Goal: Information Seeking & Learning: Learn about a topic

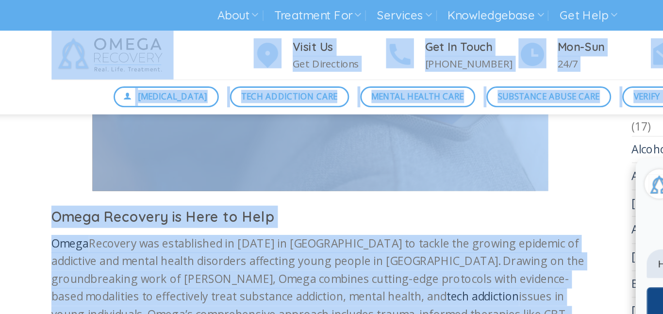
scroll to position [1466, 0]
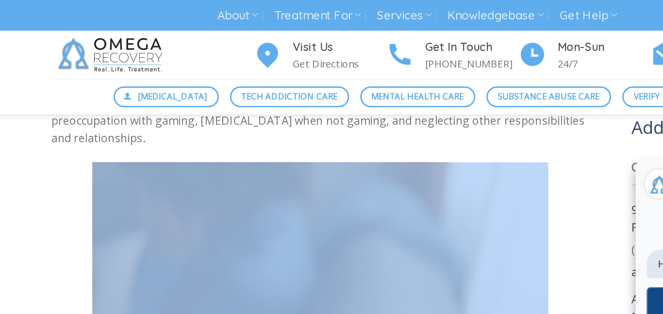
drag, startPoint x: 77, startPoint y: 122, endPoint x: 173, endPoint y: 101, distance: 98.3
click at [173, 101] on div "Studies have shown that excessive gaming can lead to a range of mental health p…" at bounding box center [264, 276] width 375 height 2656
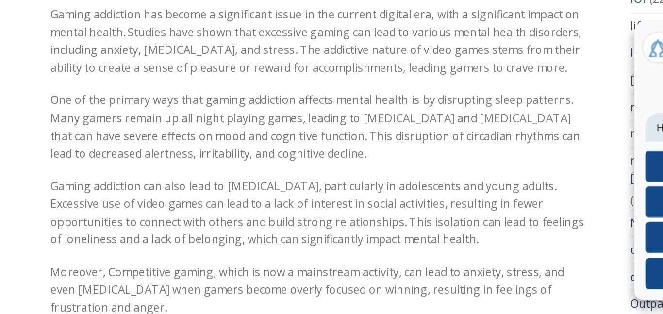
scroll to position [2261, 0]
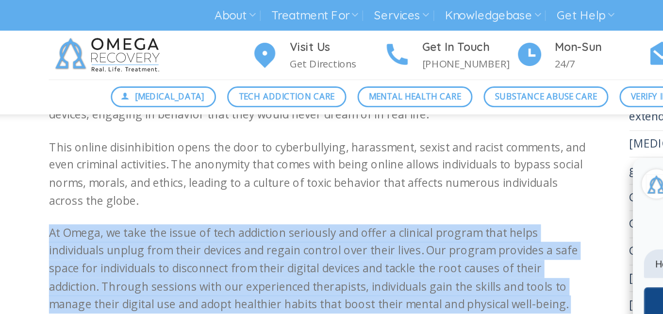
drag, startPoint x: 74, startPoint y: 149, endPoint x: 197, endPoint y: 120, distance: 127.2
click at [197, 120] on div "Gaming Addiction The Impact of Gaming Addiction on Mental Health Posted on [DAT…" at bounding box center [264, 312] width 404 height 4514
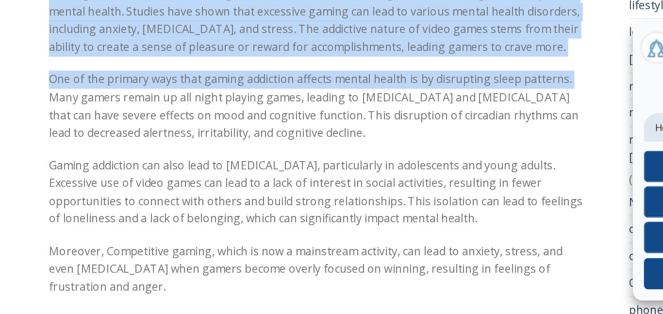
scroll to position [2276, 0]
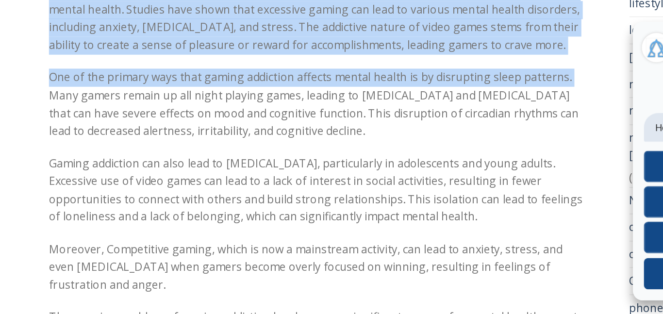
click at [184, 164] on p "One of the primary ways that gaming addiction affects mental health is by disru…" at bounding box center [264, 167] width 375 height 49
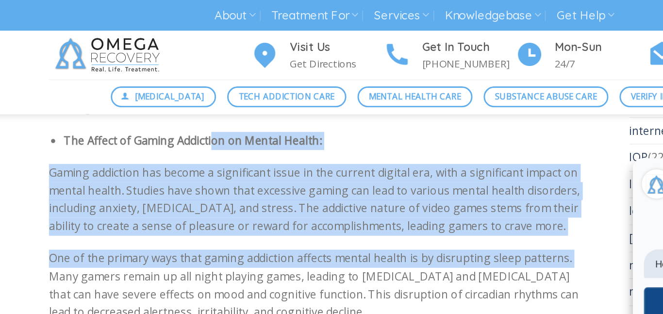
scroll to position [2231, 0]
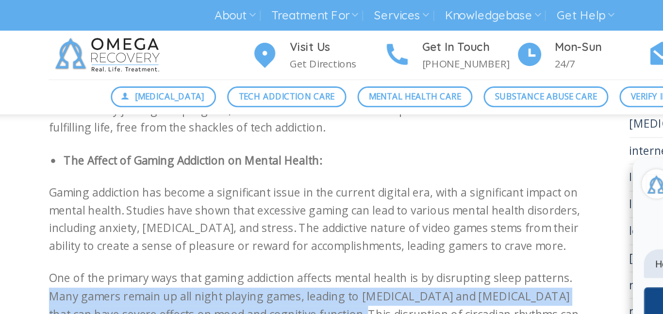
drag, startPoint x: 80, startPoint y: 138, endPoint x: 268, endPoint y: 194, distance: 196.5
click at [268, 194] on p "One of the primary ways that gaming addiction affects mental health is by disru…" at bounding box center [264, 212] width 375 height 49
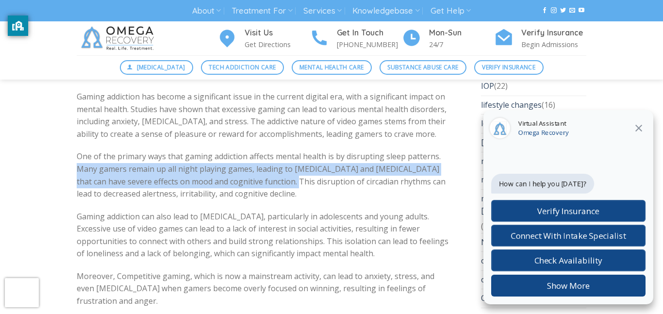
scroll to position [2269, 0]
click at [175, 149] on p "One of the primary ways that gaming addiction affects mental health is by disru…" at bounding box center [264, 173] width 375 height 49
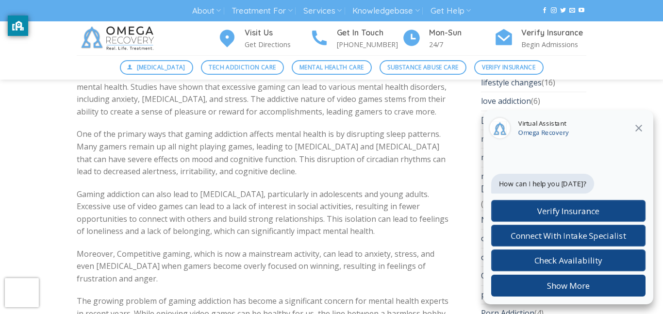
scroll to position [2292, 0]
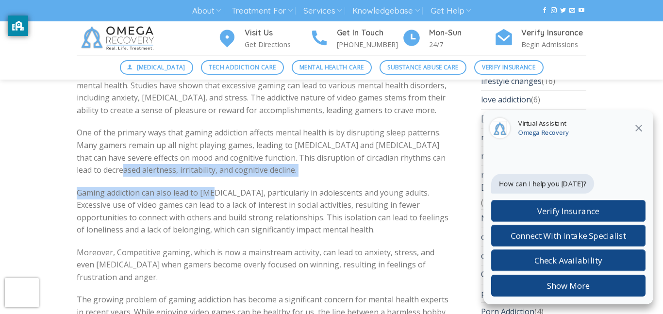
drag, startPoint x: 90, startPoint y: 143, endPoint x: 213, endPoint y: 160, distance: 124.4
click at [157, 187] on p "Gaming addiction can also lead to social isolation, particularly in adolescents…" at bounding box center [264, 211] width 375 height 49
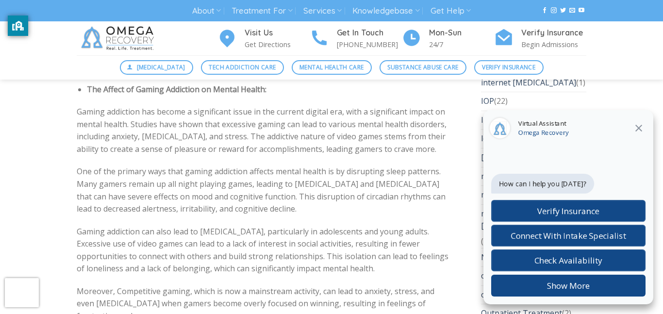
scroll to position [2251, 0]
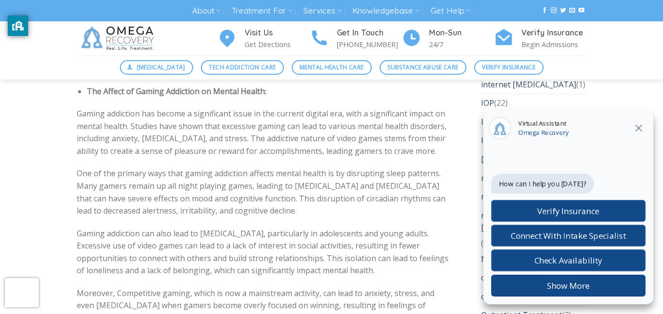
click at [145, 167] on p "One of the primary ways that gaming addiction affects mental health is by disru…" at bounding box center [264, 191] width 375 height 49
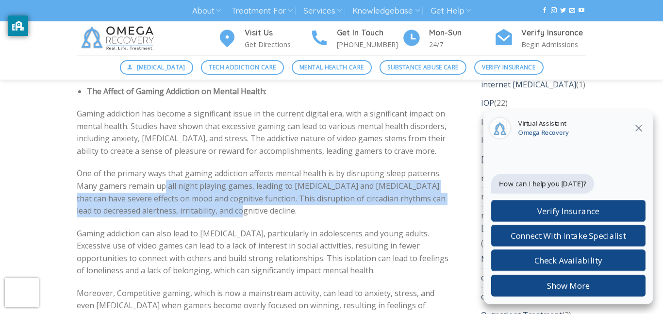
drag, startPoint x: 164, startPoint y: 163, endPoint x: 212, endPoint y: 191, distance: 55.7
click at [212, 191] on p "One of the primary ways that gaming addiction affects mental health is by disru…" at bounding box center [264, 191] width 375 height 49
click at [169, 169] on p "One of the primary ways that gaming addiction affects mental health is by disru…" at bounding box center [264, 191] width 375 height 49
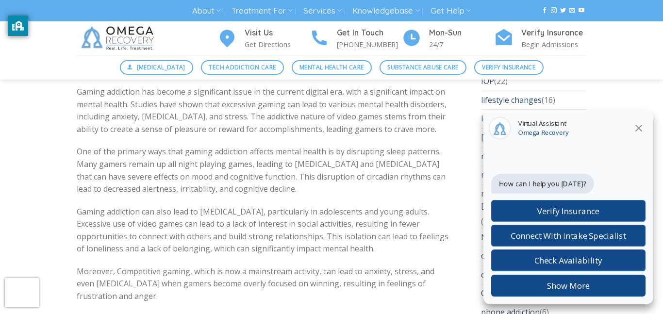
scroll to position [2273, 0]
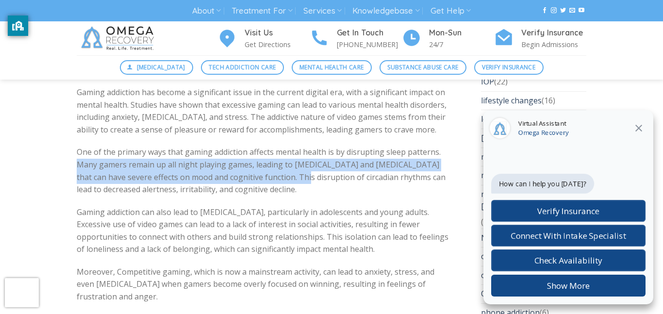
drag, startPoint x: 76, startPoint y: 138, endPoint x: 280, endPoint y: 154, distance: 204.4
click at [280, 154] on p "One of the primary ways that gaming addiction affects mental health is by disru…" at bounding box center [264, 170] width 375 height 49
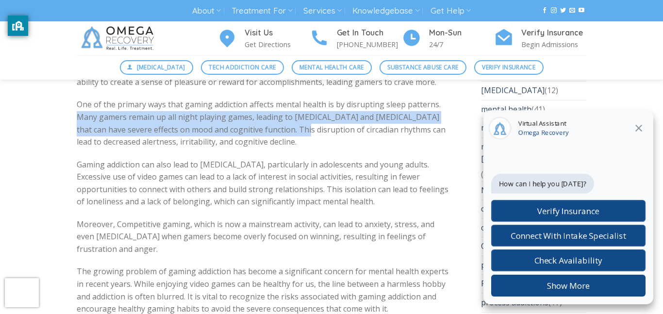
scroll to position [2323, 0]
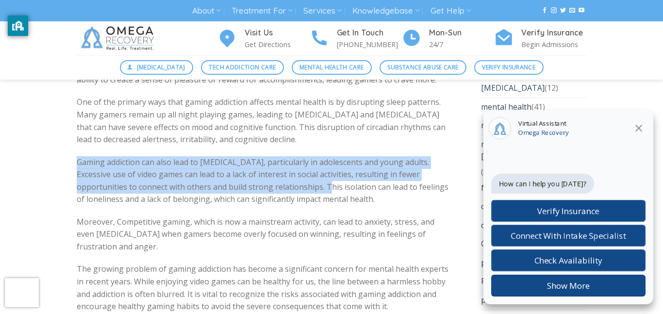
drag, startPoint x: 79, startPoint y: 135, endPoint x: 321, endPoint y: 166, distance: 244.0
click at [321, 166] on p "Gaming addiction can also lead to social isolation, particularly in adolescents…" at bounding box center [264, 180] width 375 height 49
